Goal: Communication & Community: Answer question/provide support

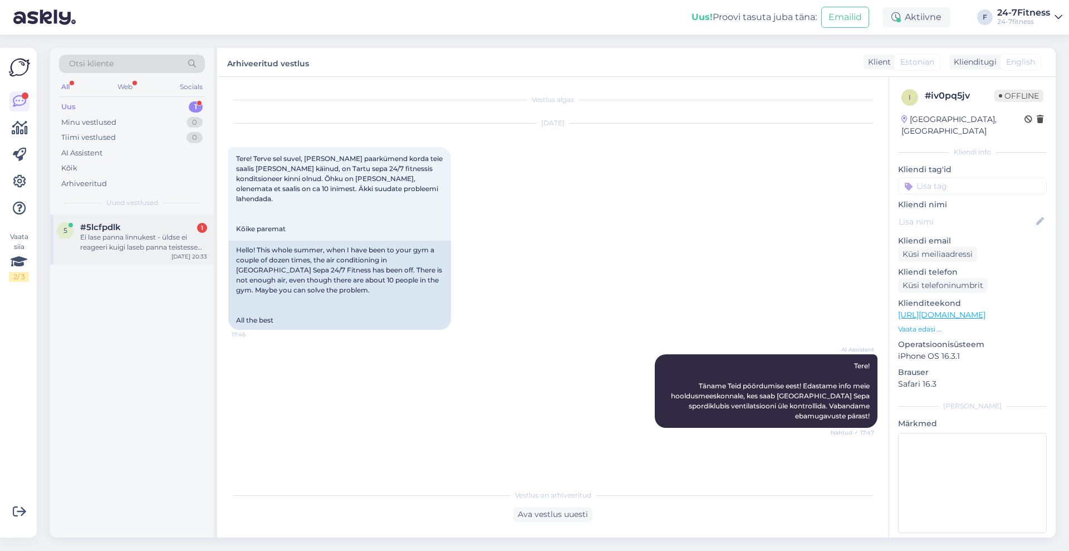
click at [128, 244] on div "Ei lase panna linnukest - üldse ei reageeri kuigi laseb panna teistesse kohtade…" at bounding box center [143, 242] width 127 height 20
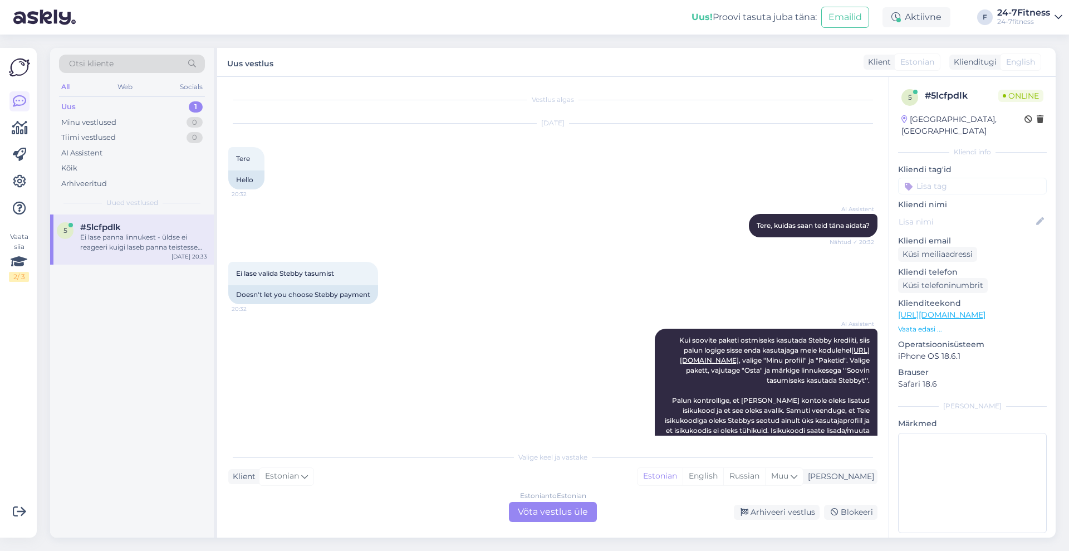
scroll to position [126, 0]
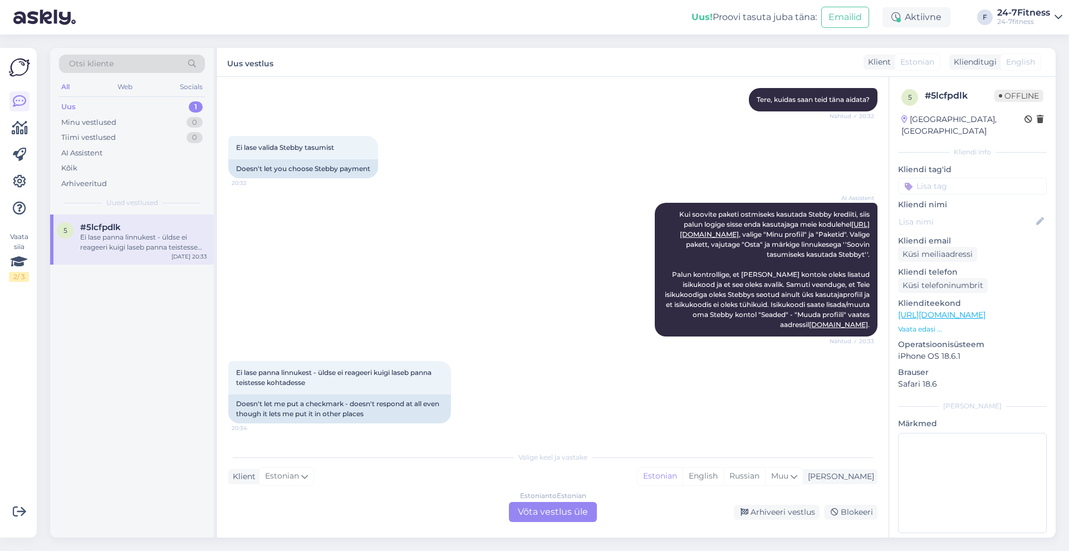
click at [889, 246] on div "5 # 5lcfpdlk Offline [GEOGRAPHIC_DATA], [GEOGRAPHIC_DATA] Kliendi info Kliendi …" at bounding box center [972, 313] width 166 height 473
click at [582, 509] on div "Estonian to Estonian Võta vestlus üle" at bounding box center [553, 512] width 88 height 20
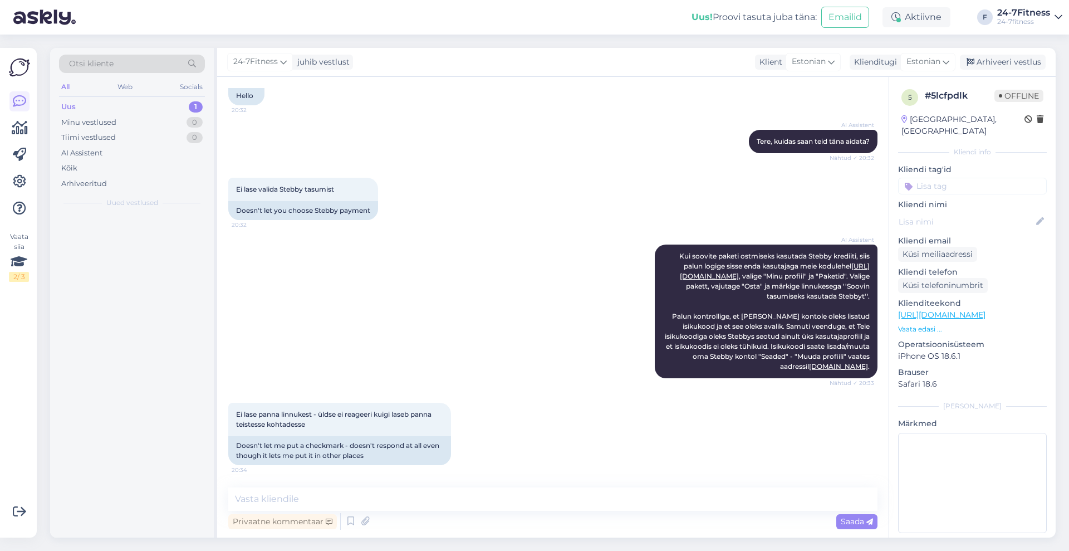
scroll to position [84, 0]
click at [568, 507] on textarea at bounding box center [552, 498] width 649 height 23
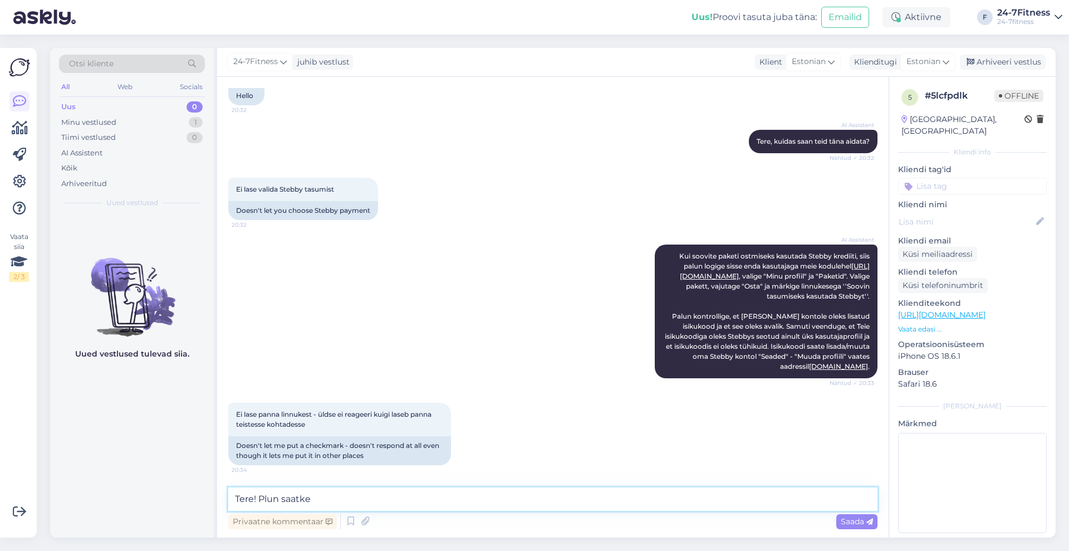
click at [263, 495] on textarea "Tere! Plun saatke" at bounding box center [552, 498] width 649 height 23
click at [345, 501] on textarea "Tere! Palun saatke" at bounding box center [552, 498] width 649 height 23
type textarea "Tere! Palun saatke meile e-kiri info@╓[DOMAIN_NAME], et saaksime üle kontrollid…"
click at [851, 521] on span "Saada" at bounding box center [857, 521] width 32 height 10
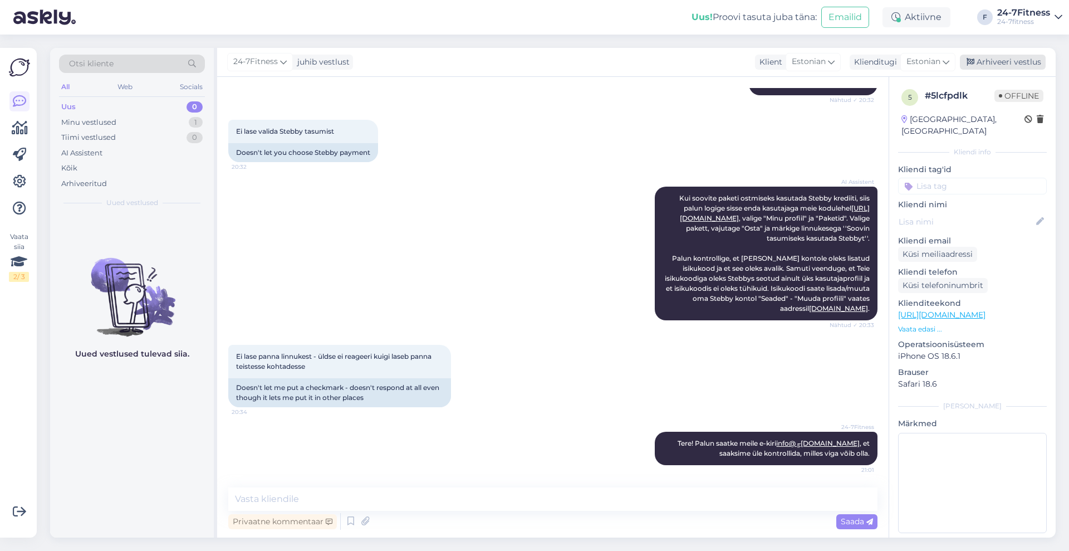
click at [996, 59] on div "Arhiveeri vestlus" at bounding box center [1003, 62] width 86 height 15
